Goal: Task Accomplishment & Management: Manage account settings

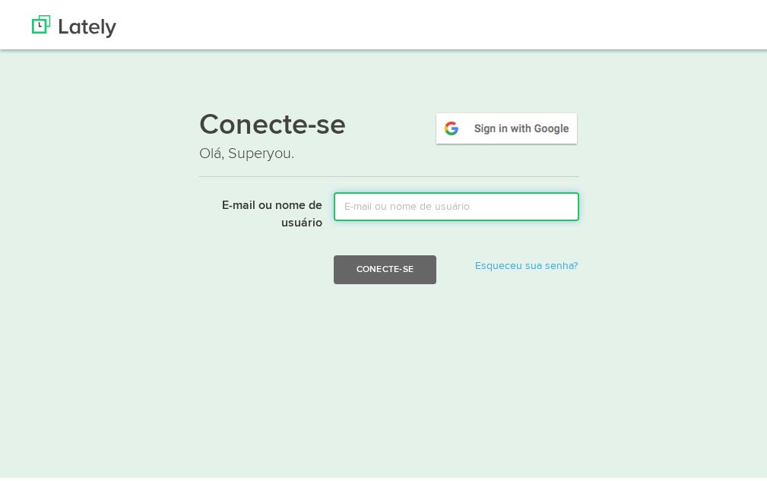
click at [362, 198] on input "E-mail ou nome de usuário" at bounding box center [456, 202] width 245 height 29
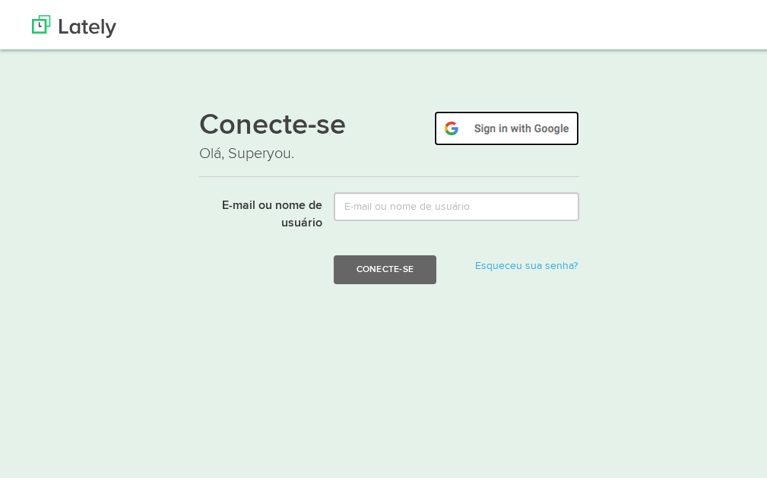
click at [571, 125] on img at bounding box center [506, 124] width 145 height 35
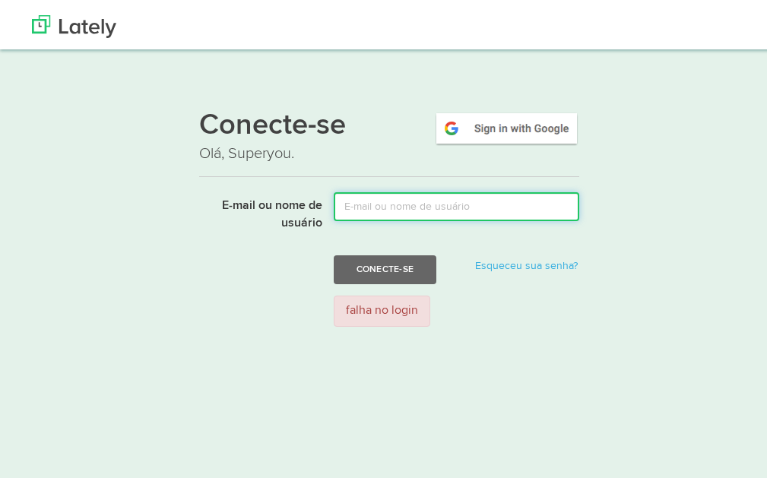
click at [390, 210] on input "E-mail ou nome de usuário" at bounding box center [456, 202] width 245 height 29
click at [375, 200] on input "E-mail ou nome de usuário" at bounding box center [456, 202] width 245 height 29
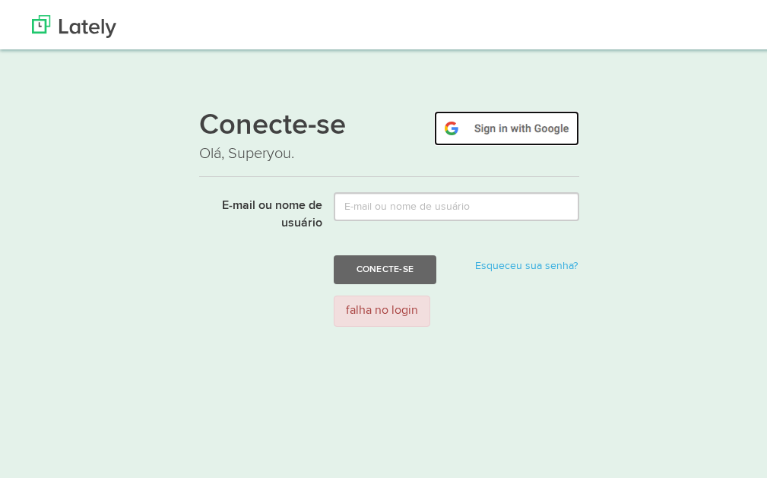
click at [528, 122] on img at bounding box center [506, 124] width 145 height 35
click at [522, 128] on img at bounding box center [506, 124] width 145 height 35
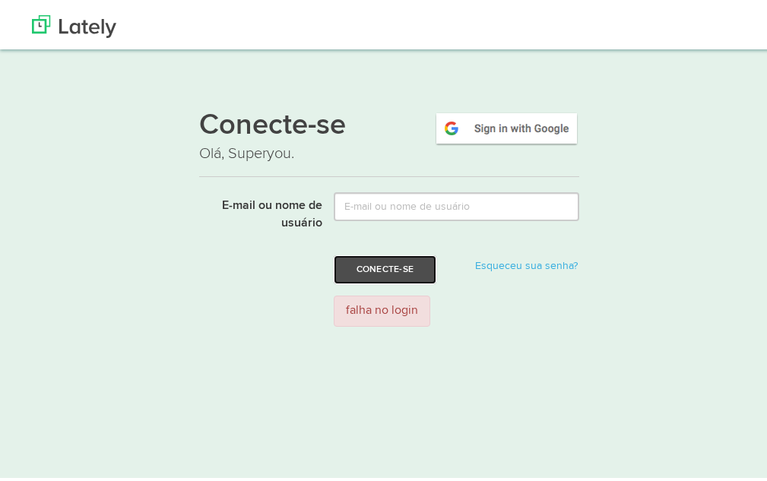
click at [387, 266] on font "Conecte-se" at bounding box center [384, 265] width 57 height 9
